Goal: Find specific page/section: Find specific page/section

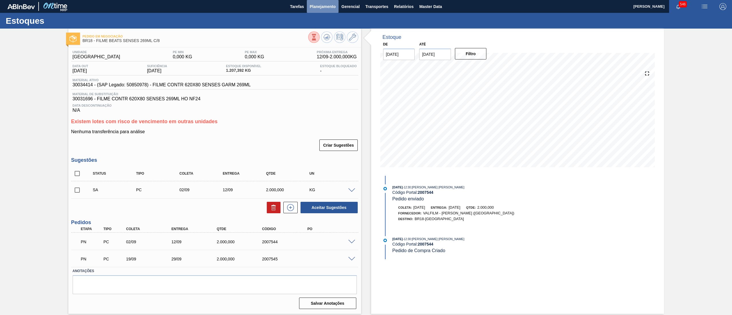
click at [331, 9] on span "Planejamento" at bounding box center [322, 6] width 26 height 7
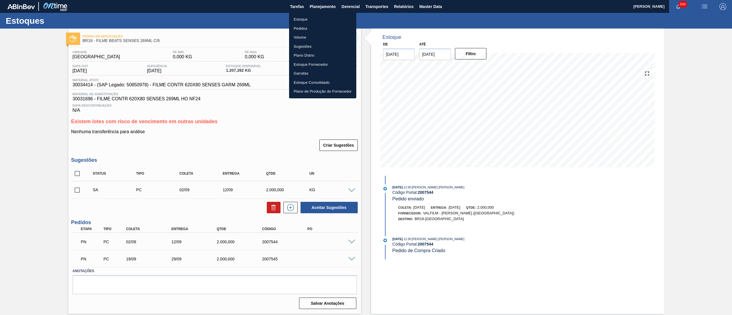
click at [331, 18] on li "Estoque" at bounding box center [322, 19] width 67 height 9
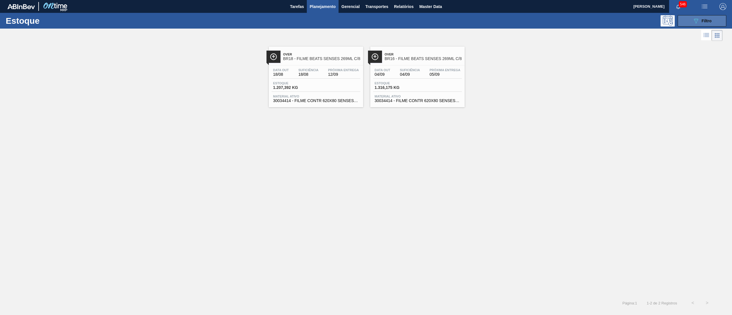
click at [688, 20] on button "089F7B8B-B2A5-4AFE-B5C0-19BA573D28AC Filtro" at bounding box center [701, 20] width 49 height 11
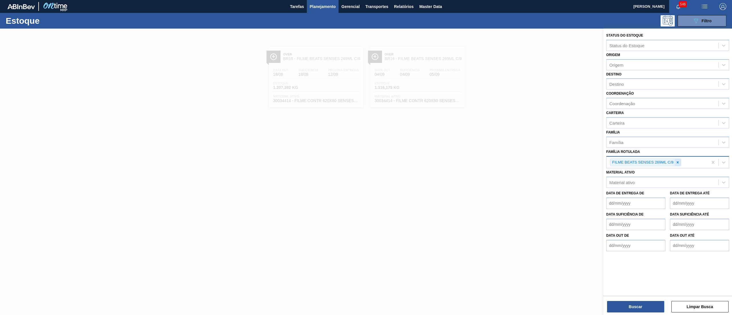
click at [679, 160] on icon at bounding box center [677, 162] width 4 height 4
click at [642, 179] on div "Material ativo" at bounding box center [662, 181] width 112 height 8
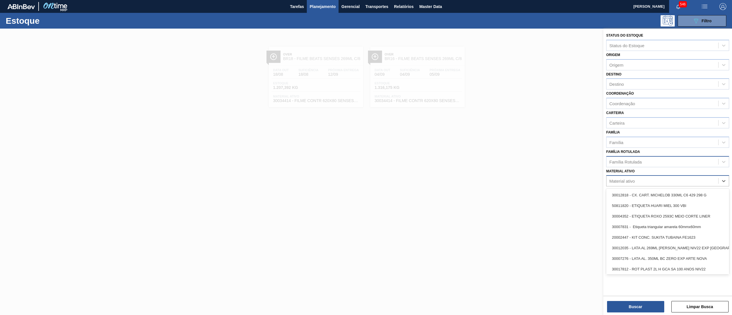
paste ativo "308104"
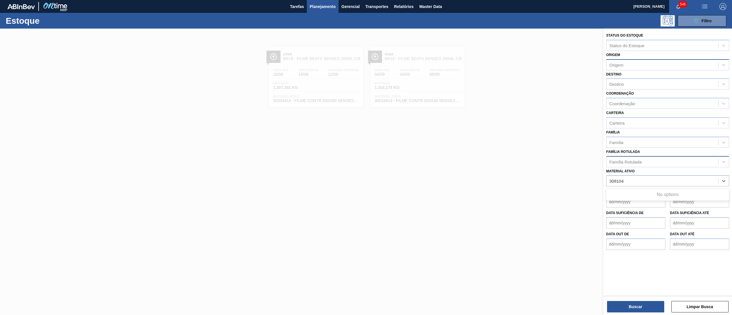
type ativo "308104"
click at [621, 66] on div "Origem" at bounding box center [616, 64] width 14 height 5
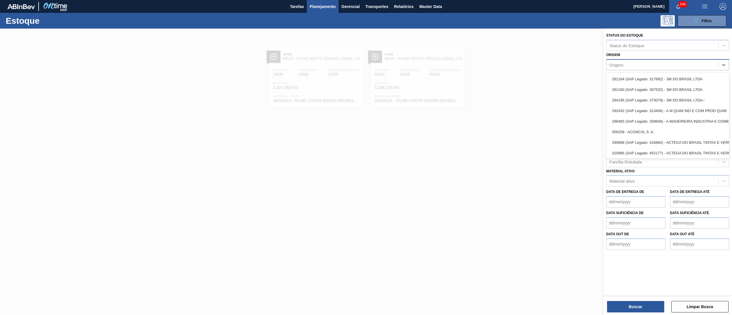
paste input "308104"
type input "308104"
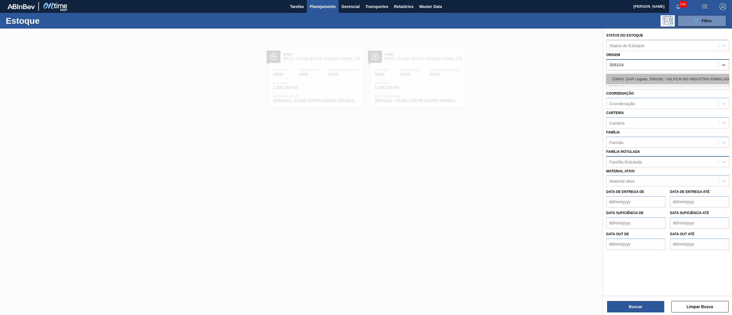
click at [632, 79] on div "238841 (SAP Legado: 308104) - VALFILM MG INDUSTRIA EMBALAGENS" at bounding box center [667, 79] width 123 height 11
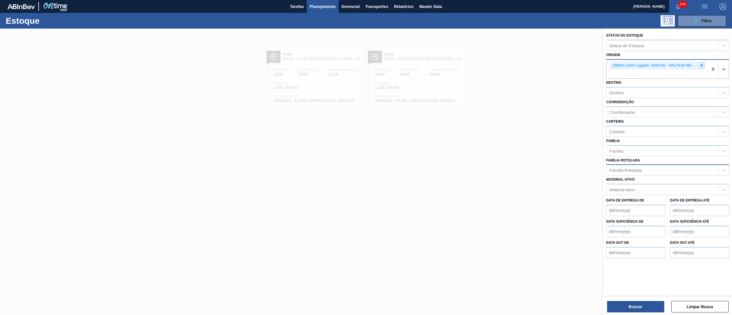
click at [700, 66] on icon at bounding box center [701, 65] width 4 height 4
paste input "327829"
type input "327829"
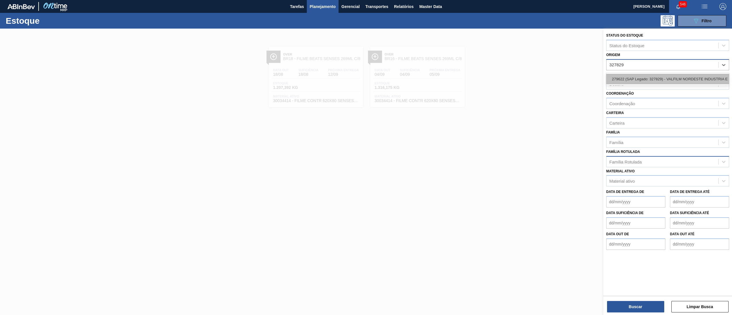
click at [688, 82] on div "279622 (SAP Legado: 327829) - VALFILM NORDESTE INDUSTRIA E" at bounding box center [667, 79] width 123 height 11
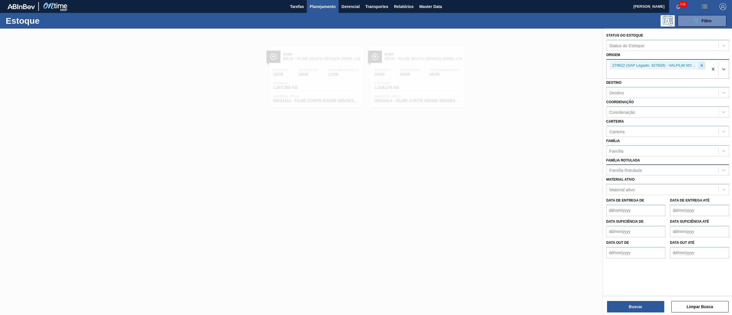
click at [702, 67] on div at bounding box center [701, 65] width 6 height 7
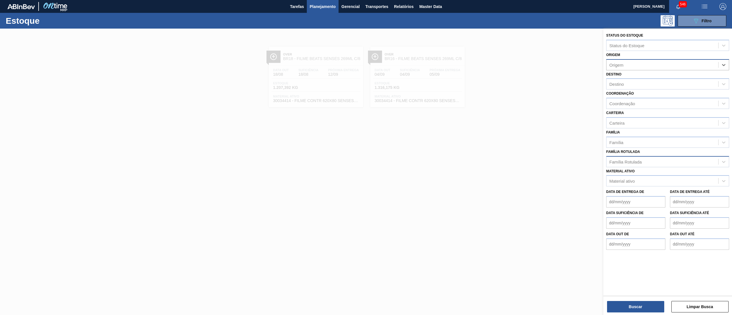
paste input "397940"
type input "397940"
click at [704, 79] on div "294925 (SAP Legado: 397940) - VALFILM INDUSTRIA E COMERCIO" at bounding box center [667, 79] width 123 height 11
